Goal: Check status

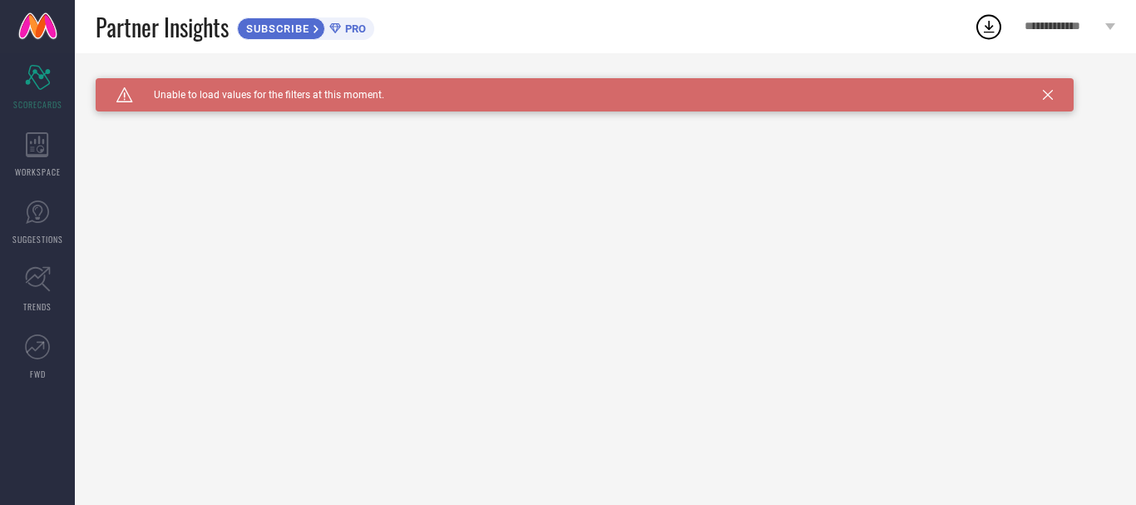
click at [1049, 98] on icon at bounding box center [1048, 95] width 10 height 10
